Goal: Task Accomplishment & Management: Use online tool/utility

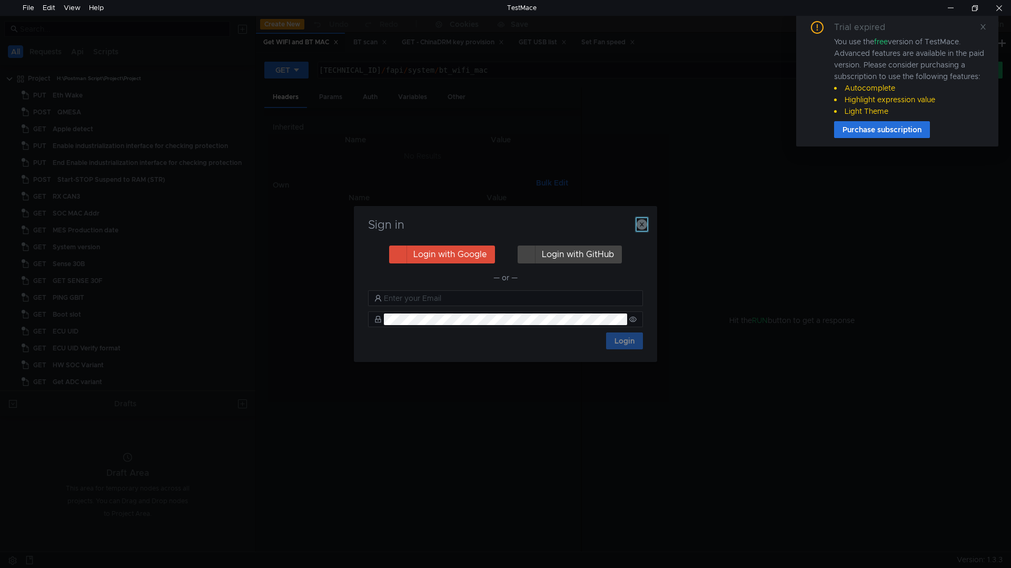
click at [639, 226] on icon "button" at bounding box center [642, 224] width 11 height 11
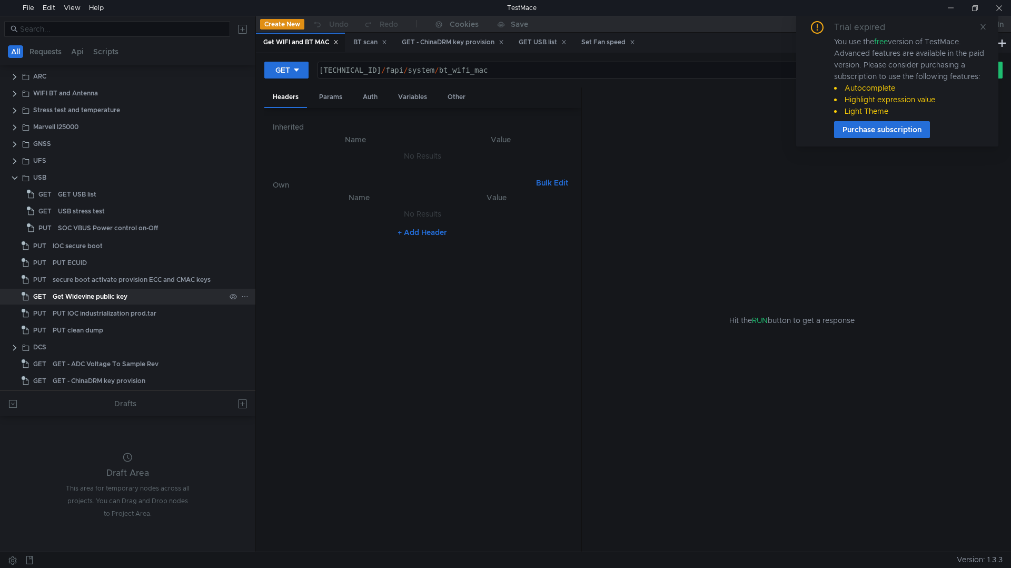
scroll to position [426, 0]
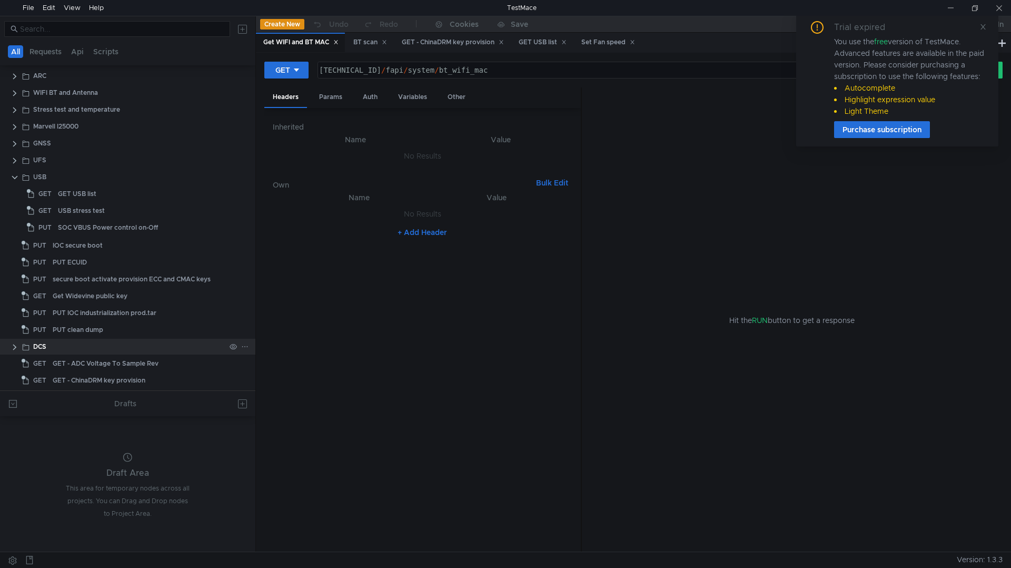
click at [41, 345] on div "DCS" at bounding box center [39, 347] width 13 height 16
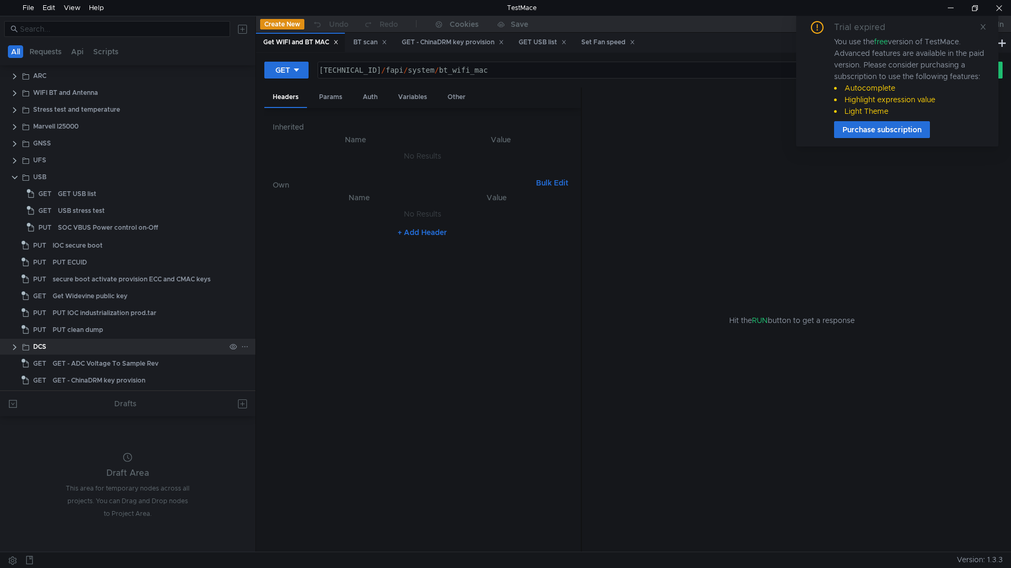
click at [16, 347] on clr-icon at bounding box center [15, 347] width 8 height 8
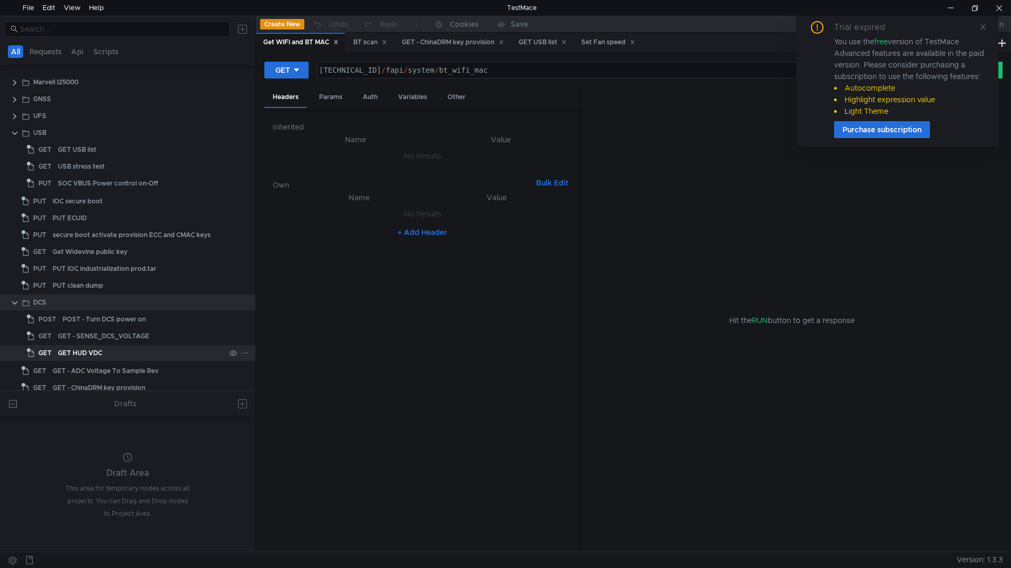
scroll to position [478, 0]
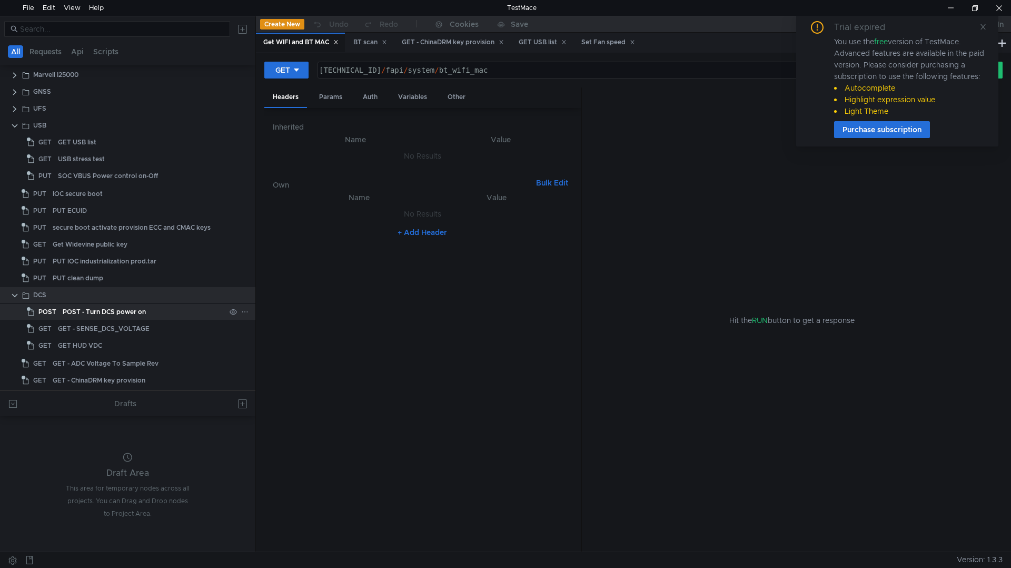
click at [107, 316] on div "POST - Turn DCS power on" at bounding box center [104, 312] width 83 height 16
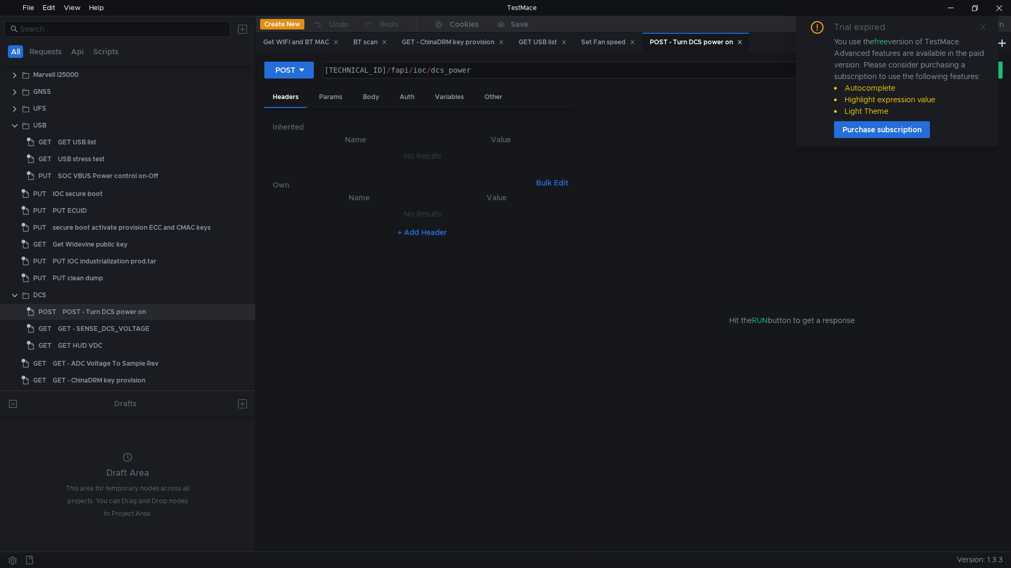
click at [986, 28] on icon at bounding box center [982, 26] width 7 height 7
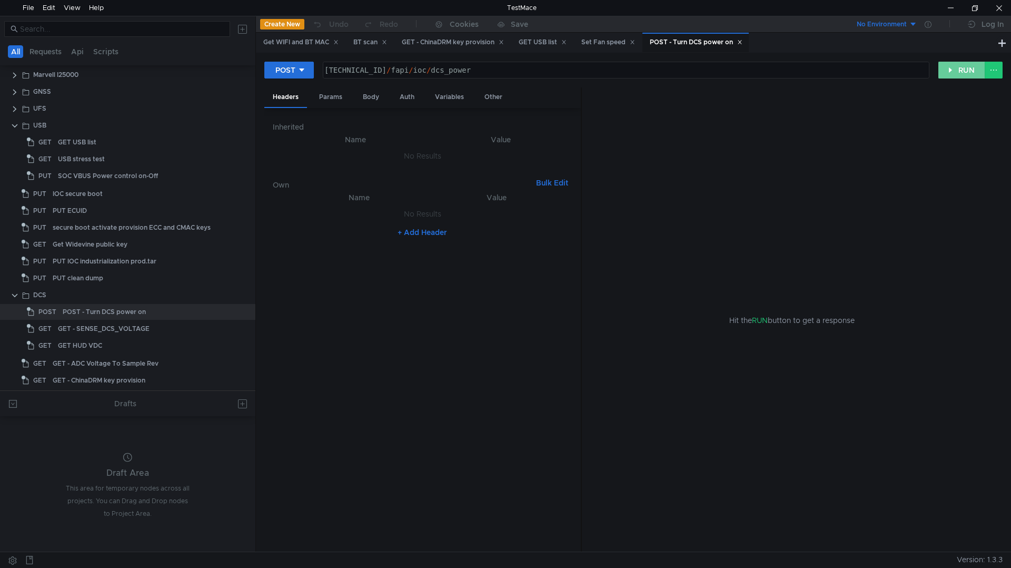
click at [961, 71] on button "RUN" at bounding box center [961, 70] width 47 height 17
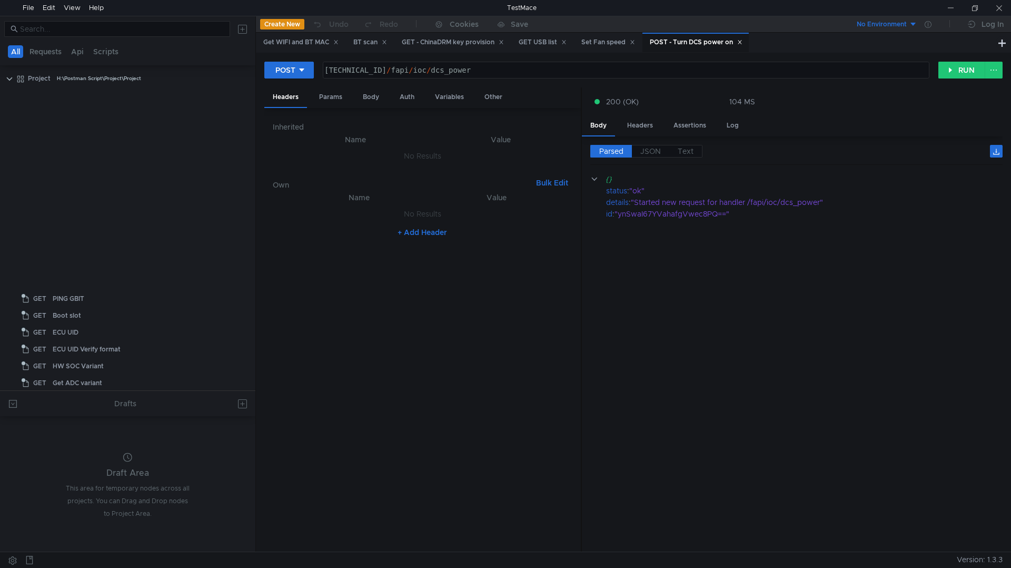
scroll to position [478, 0]
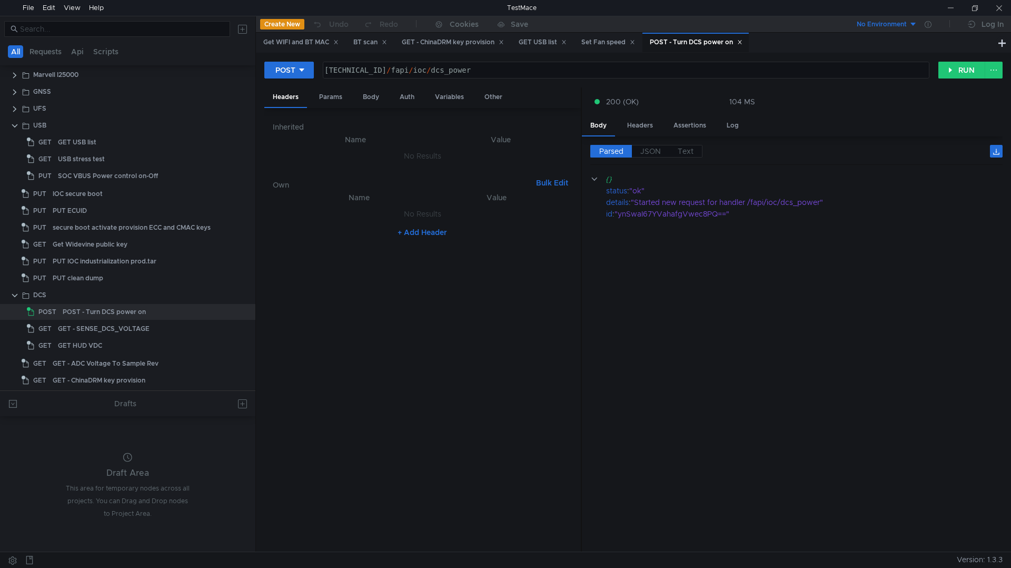
drag, startPoint x: 849, startPoint y: 180, endPoint x: 837, endPoint y: 173, distance: 14.2
click at [850, 181] on div "{}" at bounding box center [796, 179] width 382 height 12
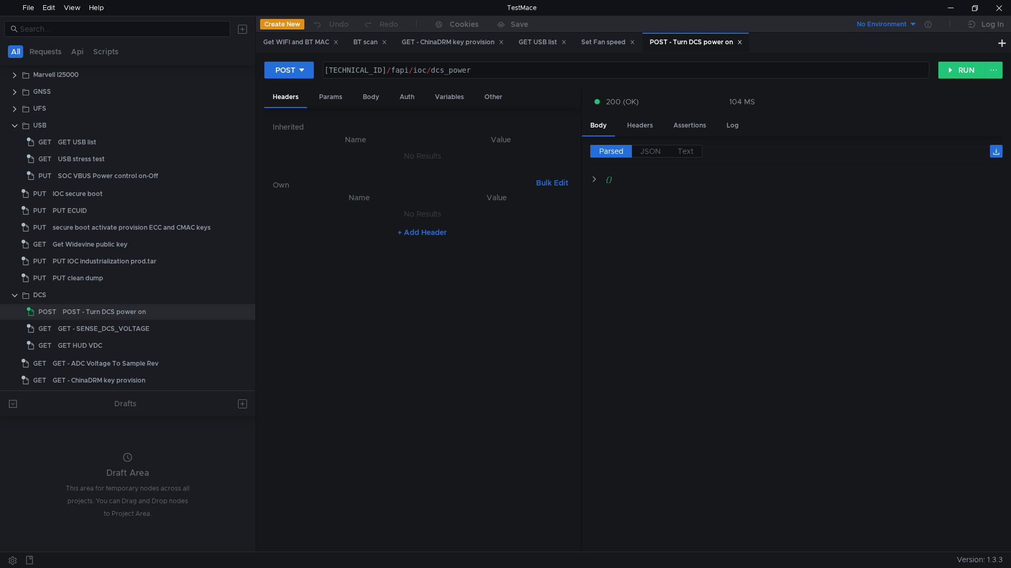
type textarea "[TECHNICAL_ID]/fapi/ioc/dcs_power"
drag, startPoint x: 505, startPoint y: 71, endPoint x: 409, endPoint y: 71, distance: 96.3
click at [409, 71] on div "160.48.199.99:8080 / fapi / ioc / dcs_power" at bounding box center [624, 78] width 605 height 25
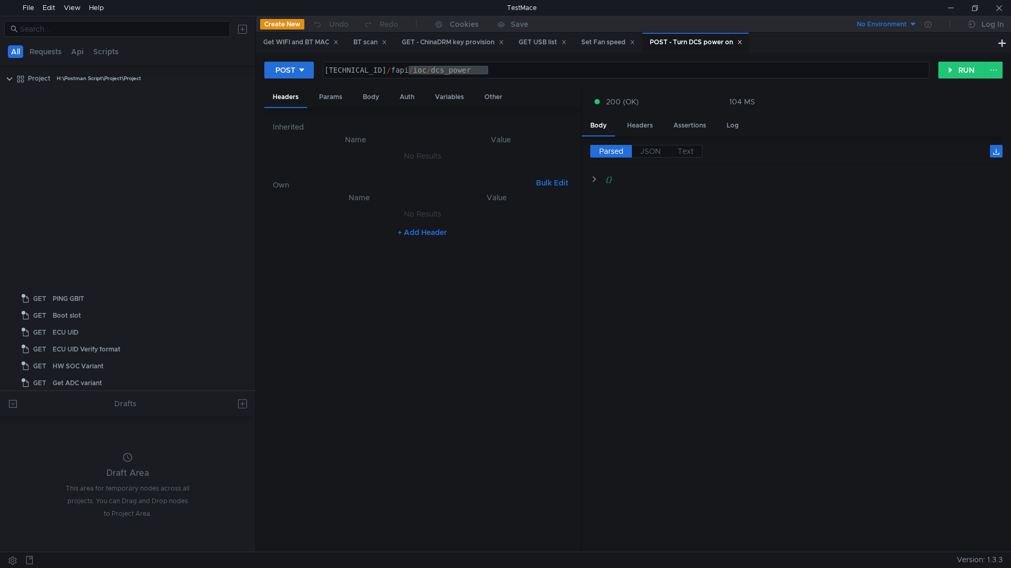
scroll to position [478, 0]
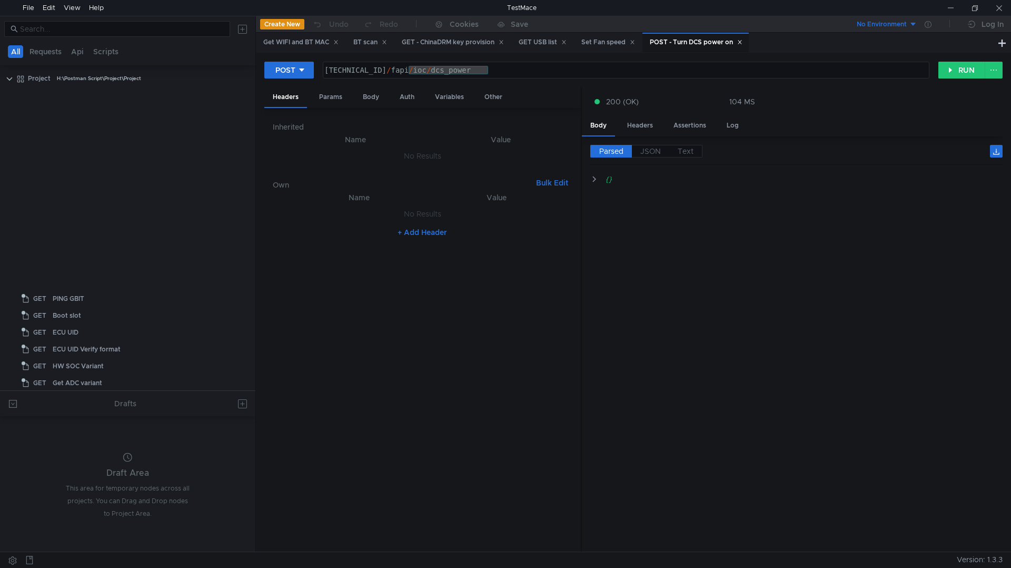
scroll to position [478, 0]
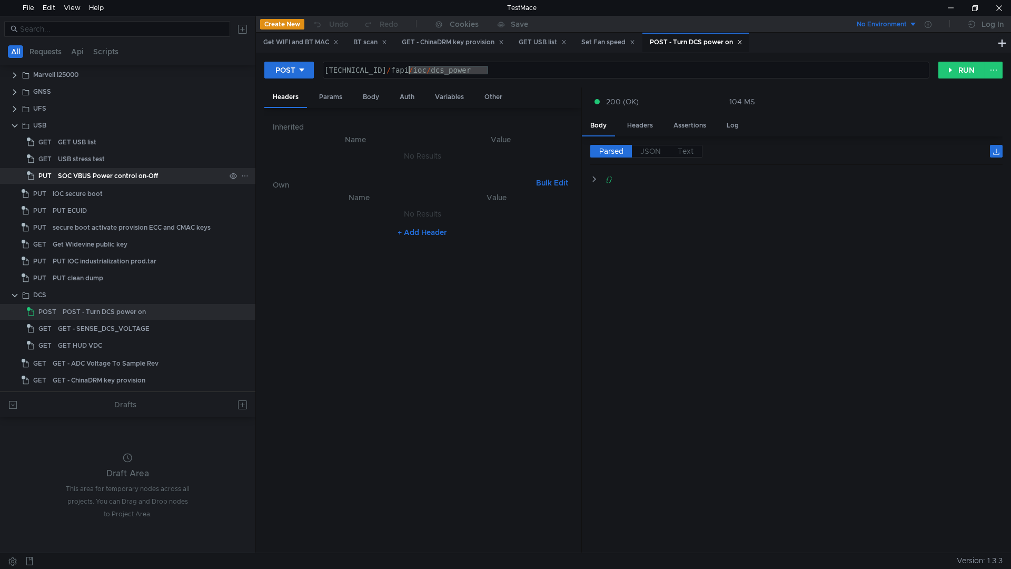
scroll to position [476, 0]
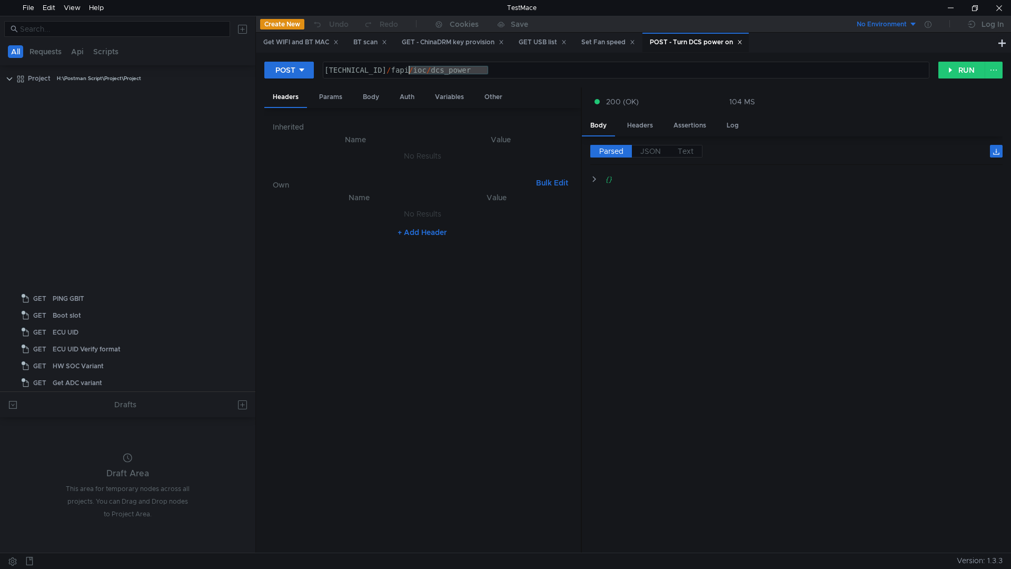
scroll to position [476, 0]
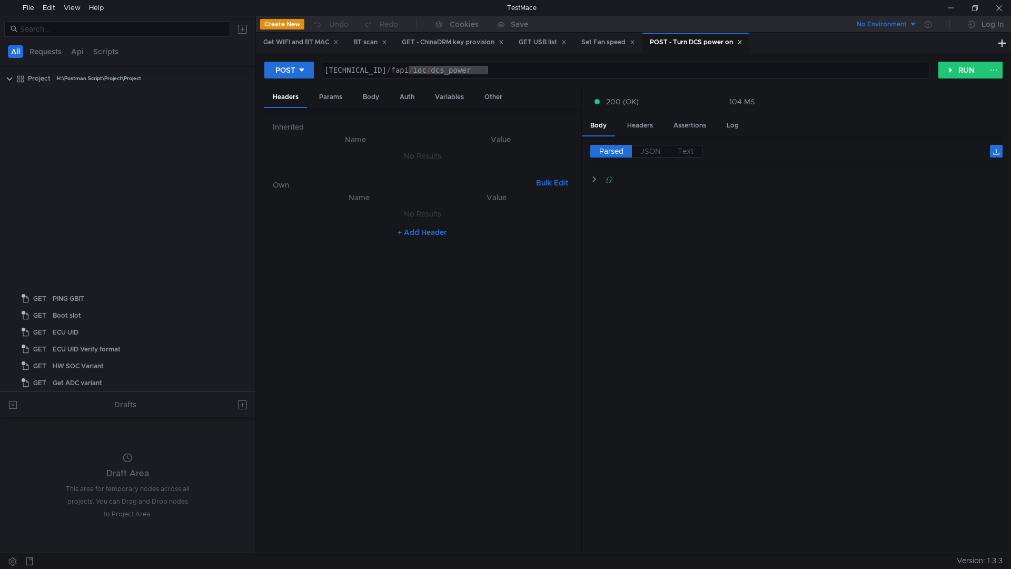
scroll to position [476, 0]
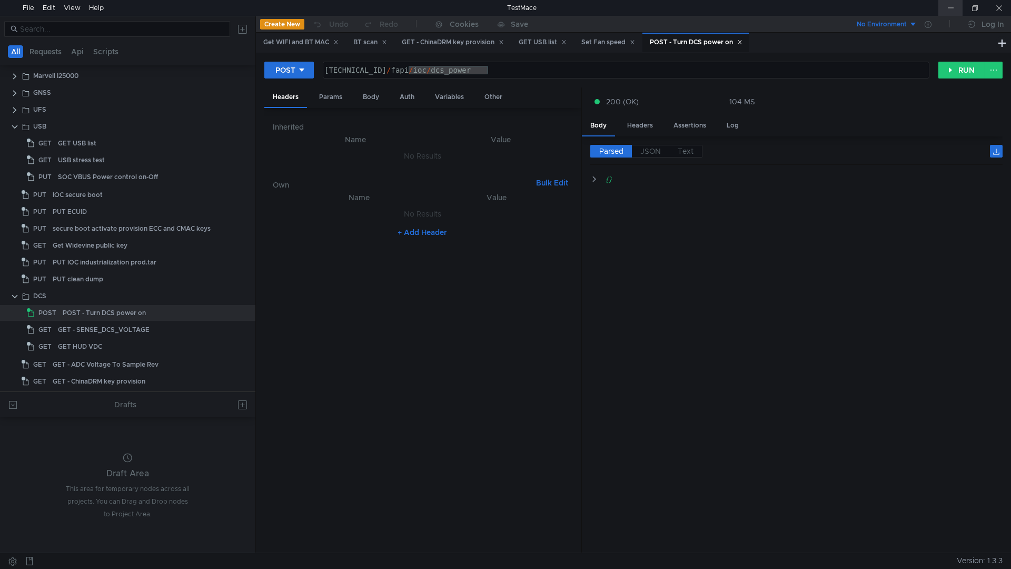
click at [952, 8] on div at bounding box center [950, 8] width 24 height 16
